Goal: Navigation & Orientation: Find specific page/section

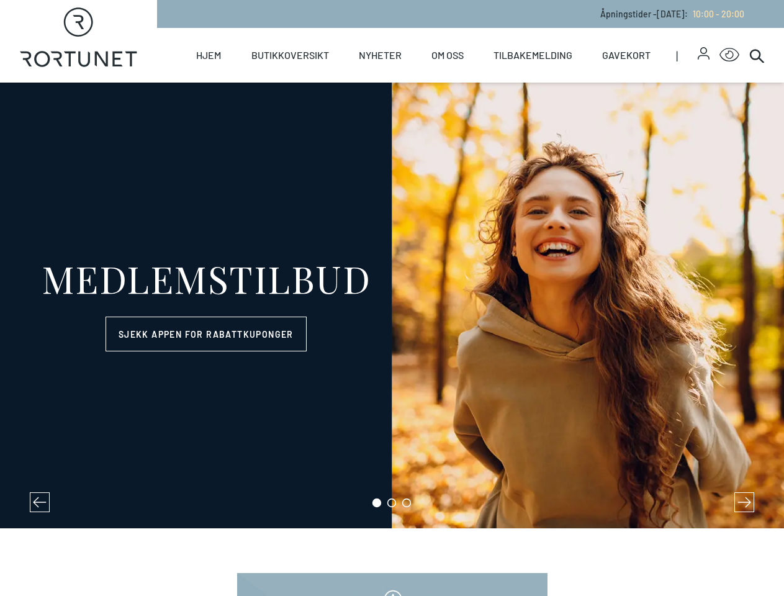
select select "NO"
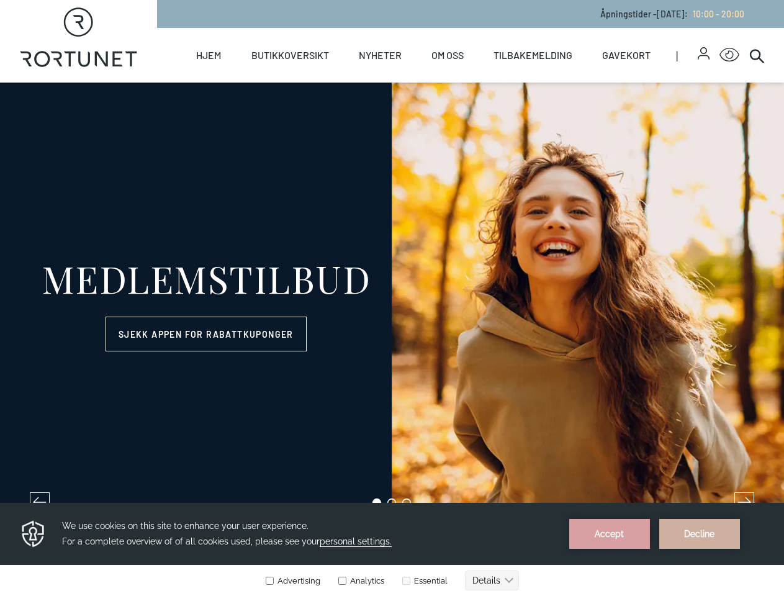
click at [701, 53] on icon "button" at bounding box center [704, 50] width 7 height 7
click at [720, 55] on icon "Click for Accessibility Features" at bounding box center [730, 55] width 20 height 14
